Goal: Book appointment/travel/reservation

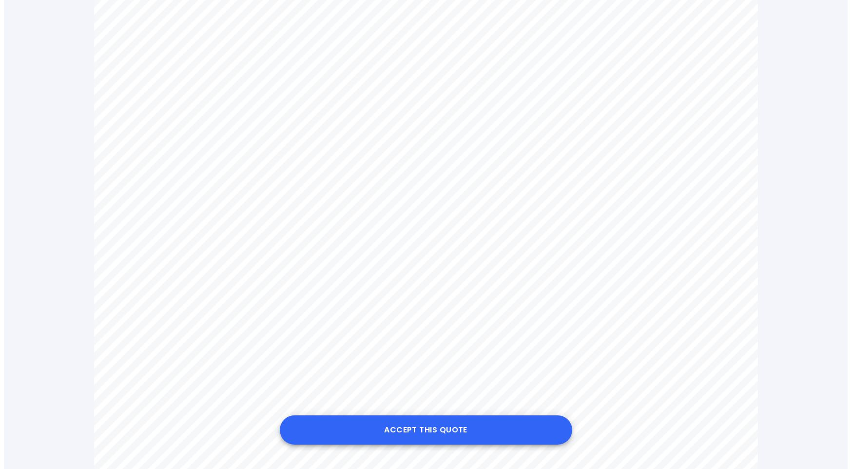
scroll to position [585, 0]
click at [460, 428] on button "Accept this Quote" at bounding box center [422, 430] width 293 height 29
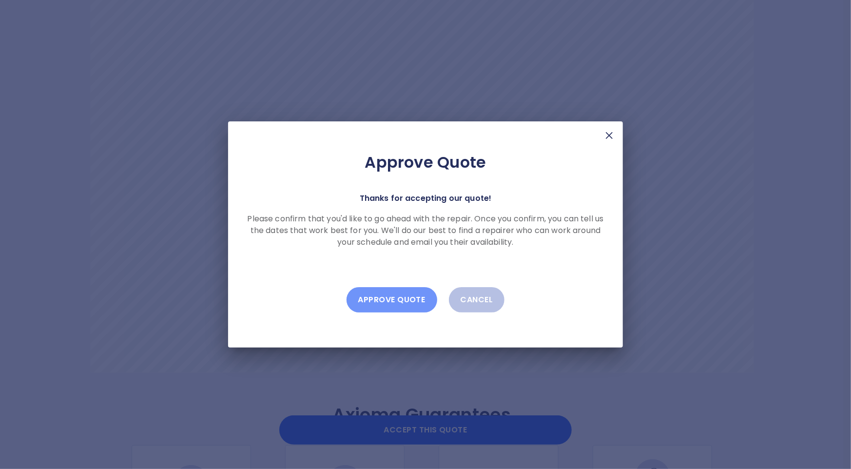
click at [403, 303] on button "Approve Quote" at bounding box center [392, 299] width 91 height 25
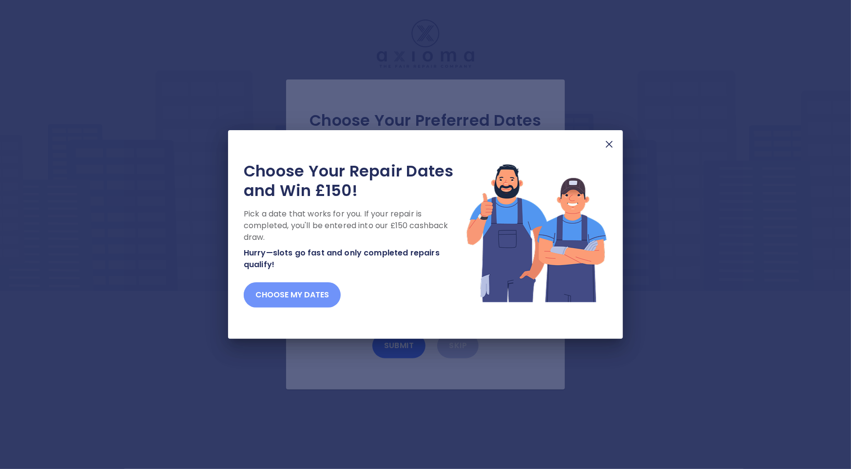
click at [314, 296] on button "Choose my dates" at bounding box center [292, 294] width 97 height 25
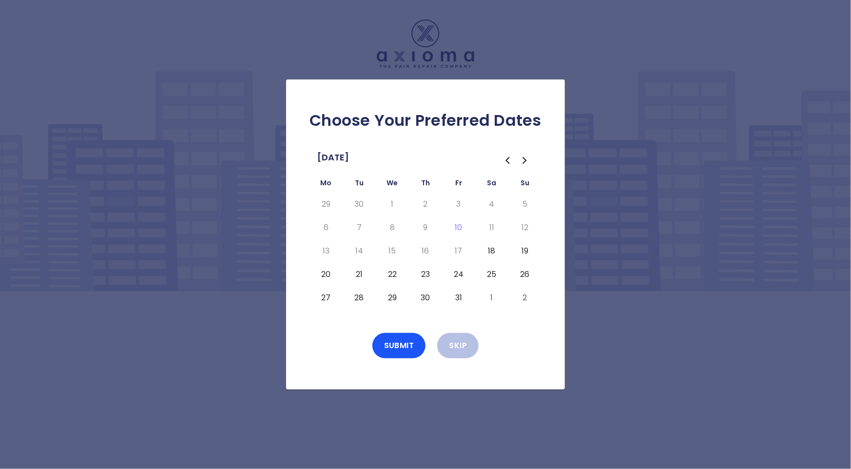
click at [396, 275] on button "22" at bounding box center [393, 275] width 18 height 16
click at [398, 343] on button "Submit" at bounding box center [400, 345] width 54 height 25
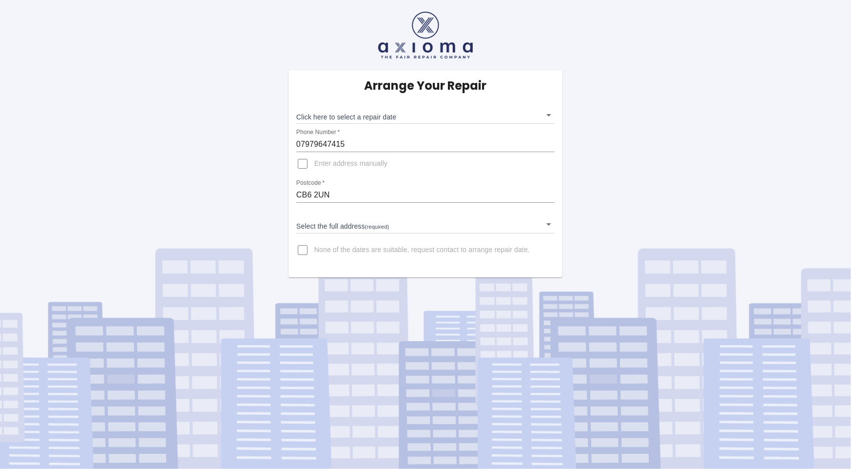
click at [412, 226] on body "Arrange Your Repair Click here to select a repair date ​ Phone Number   * 07979…" at bounding box center [425, 234] width 851 height 469
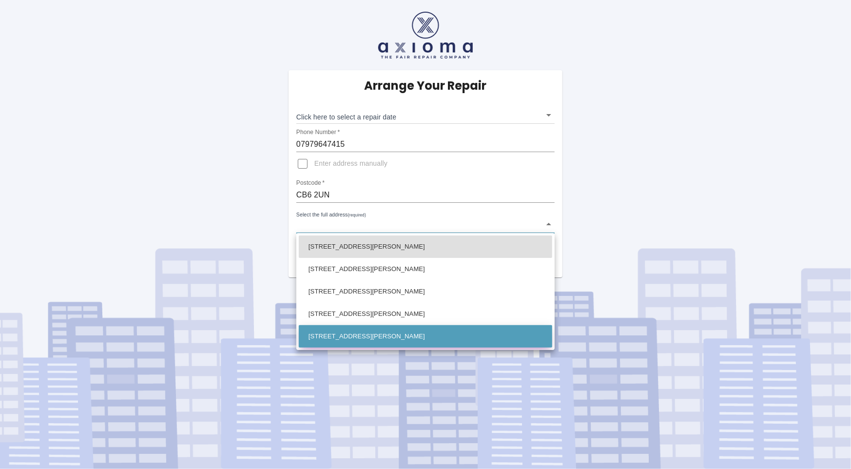
click at [424, 333] on li "[STREET_ADDRESS][PERSON_NAME]" at bounding box center [426, 336] width 254 height 22
type input "[STREET_ADDRESS][PERSON_NAME]"
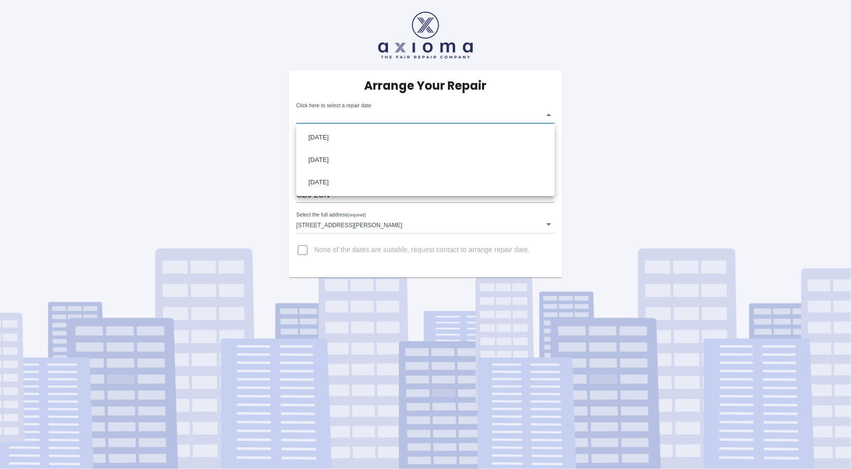
click at [482, 117] on body "Arrange Your Repair Click here to select a repair date ​ Phone Number   * 07979…" at bounding box center [425, 234] width 851 height 469
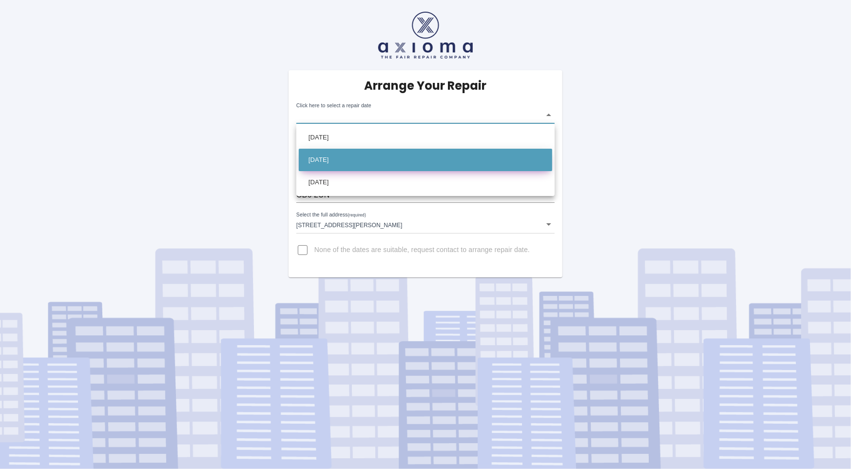
click at [486, 155] on li "[DATE]" at bounding box center [426, 160] width 254 height 22
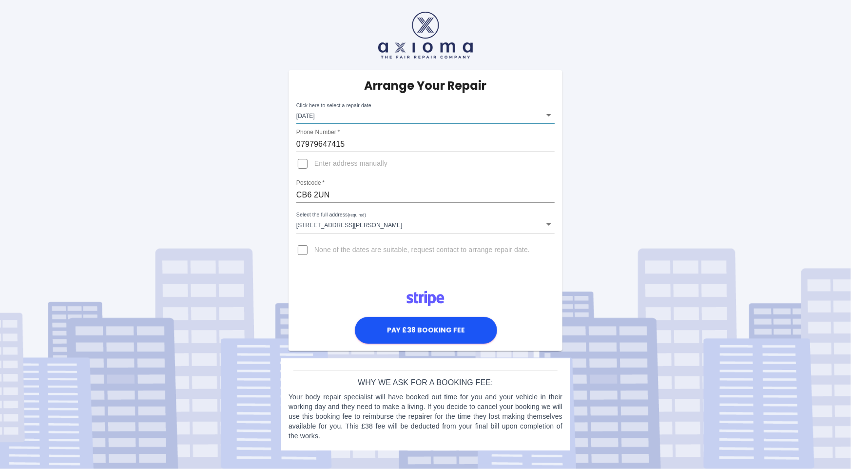
type input "[DATE]T00:00:00.000Z"
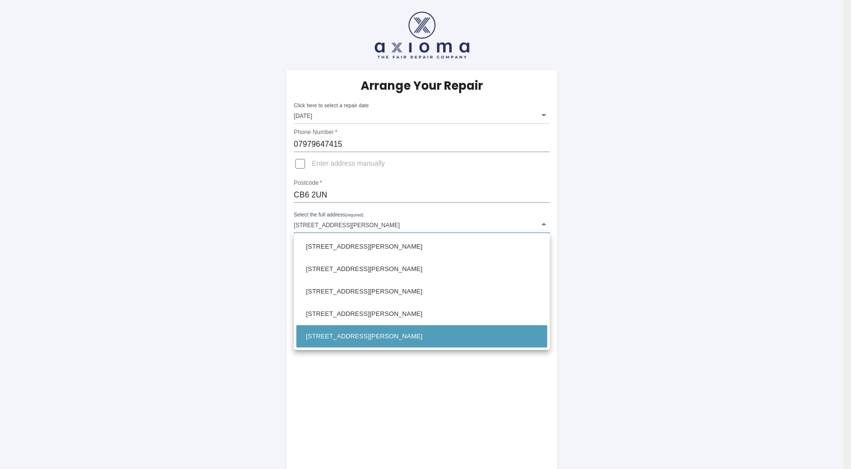
click at [361, 230] on body "Arrange Your Repair Click here to select a repair date [DATE] [DATE]T00:00:00.0…" at bounding box center [425, 355] width 851 height 710
click at [448, 330] on li "[STREET_ADDRESS][PERSON_NAME]" at bounding box center [422, 336] width 251 height 22
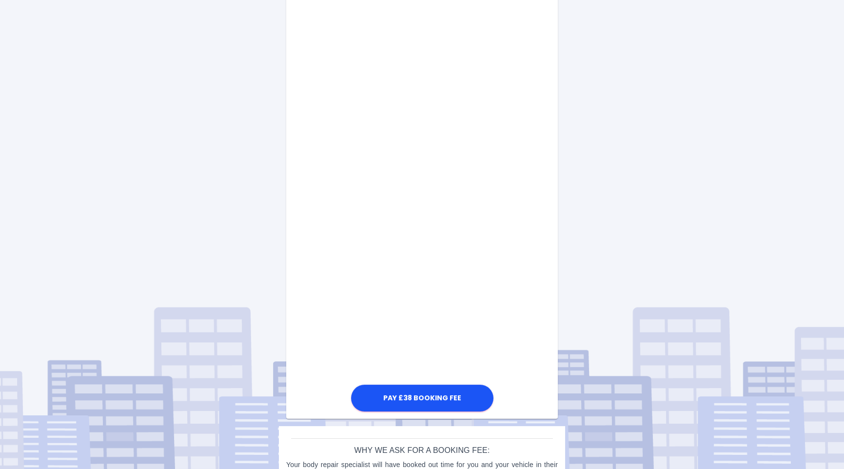
scroll to position [435, 0]
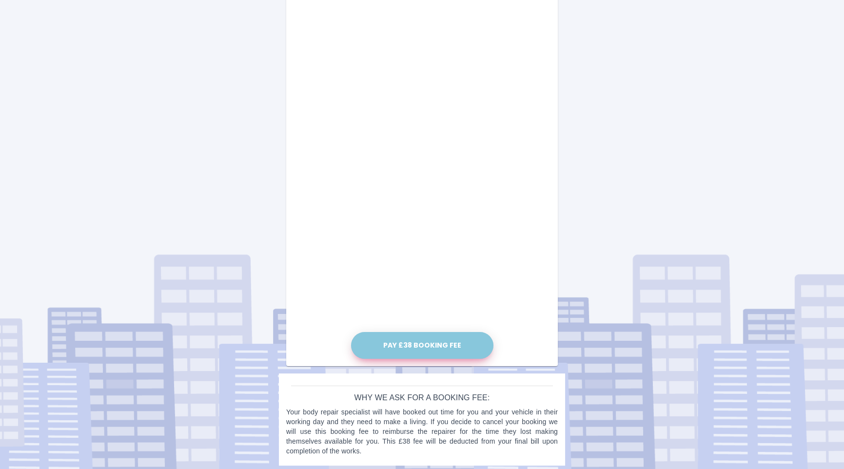
click at [453, 349] on button "Pay £38 Booking Fee" at bounding box center [422, 345] width 142 height 27
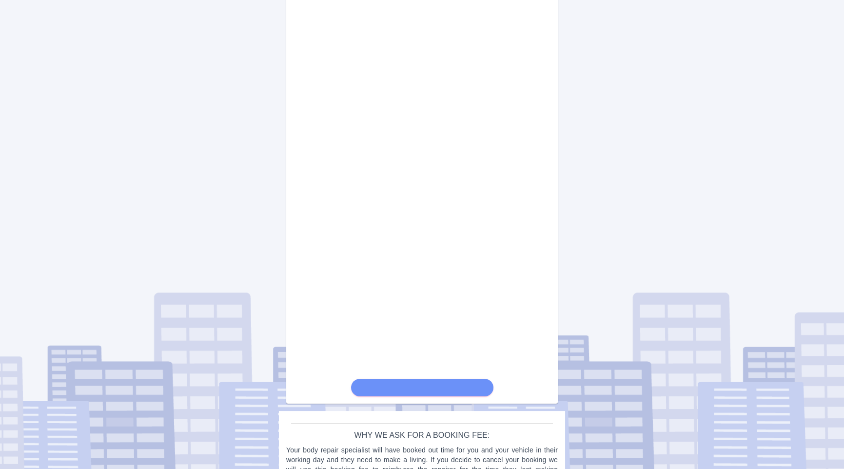
scroll to position [429, 0]
